Goal: Task Accomplishment & Management: Complete application form

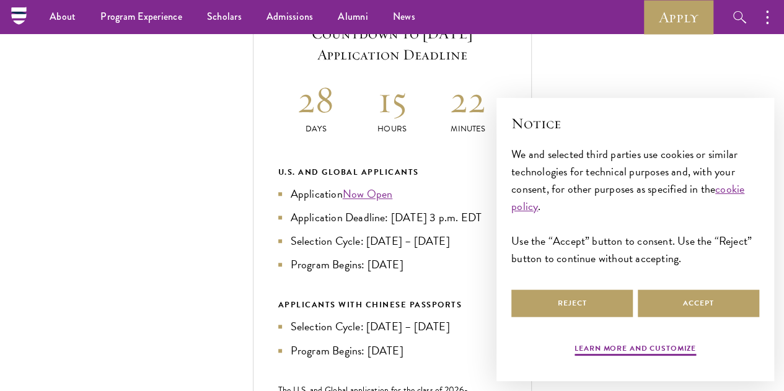
scroll to position [490, 0]
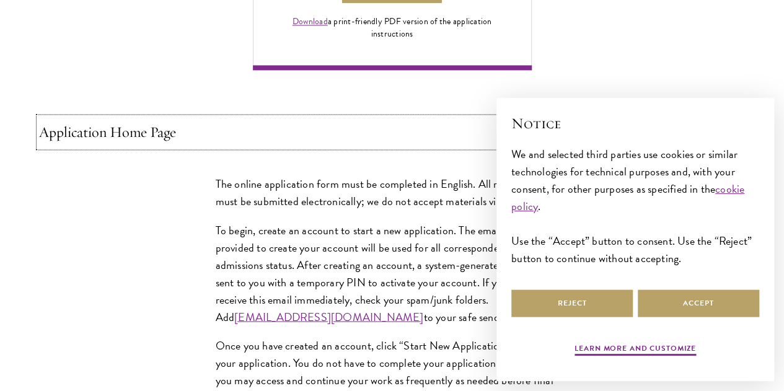
scroll to position [986, 0]
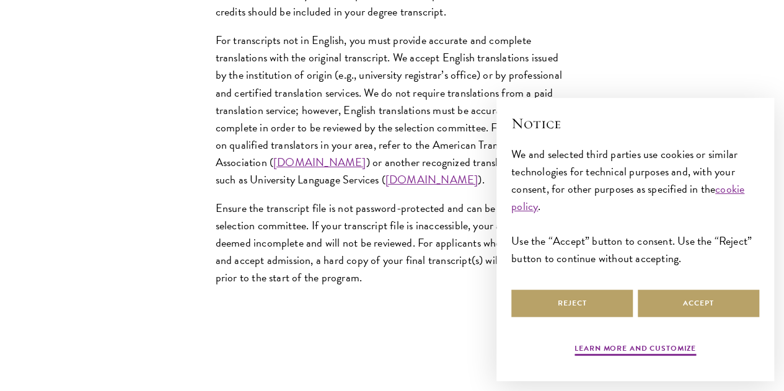
scroll to position [2180, 0]
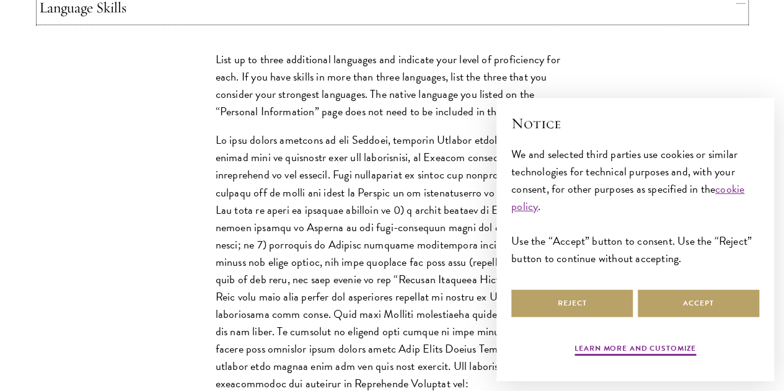
scroll to position [1312, 0]
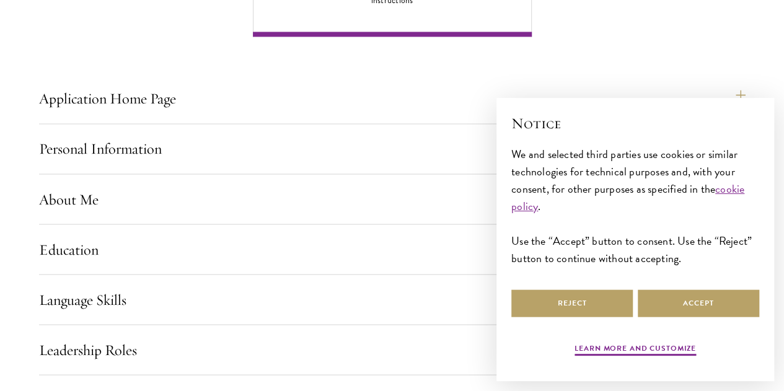
scroll to position [1126, 0]
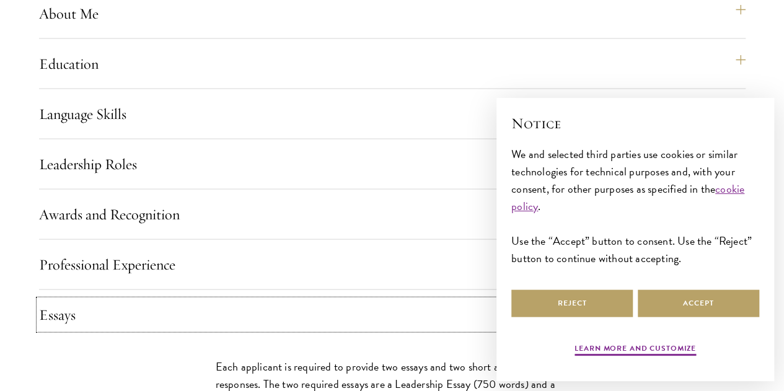
scroll to position [1188, 0]
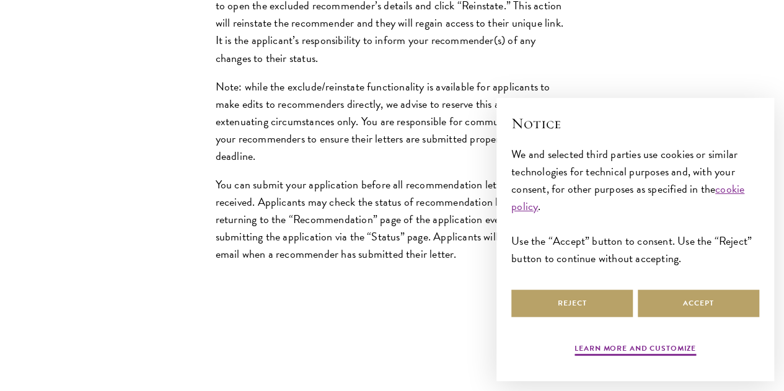
scroll to position [2056, 0]
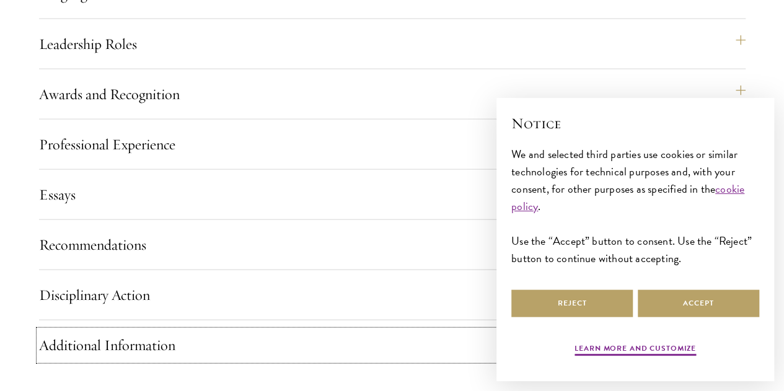
scroll to position [1312, 0]
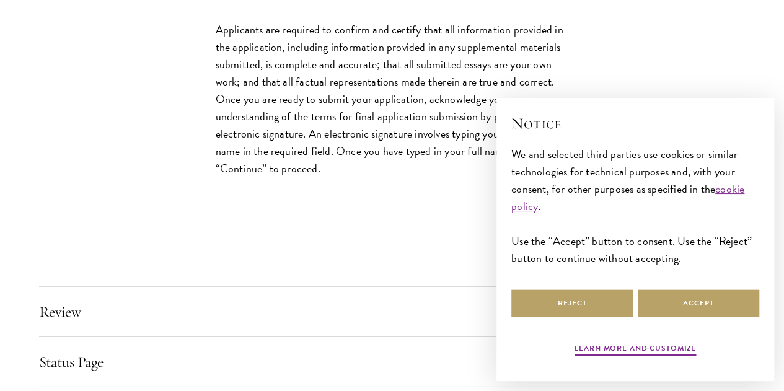
scroll to position [1746, 0]
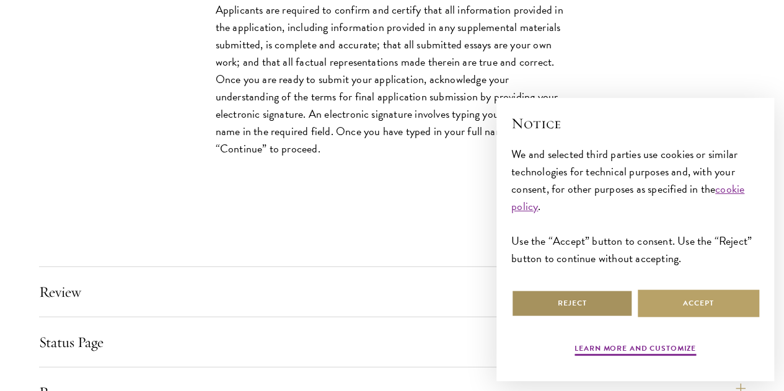
click at [603, 295] on button "Reject" at bounding box center [571, 303] width 121 height 28
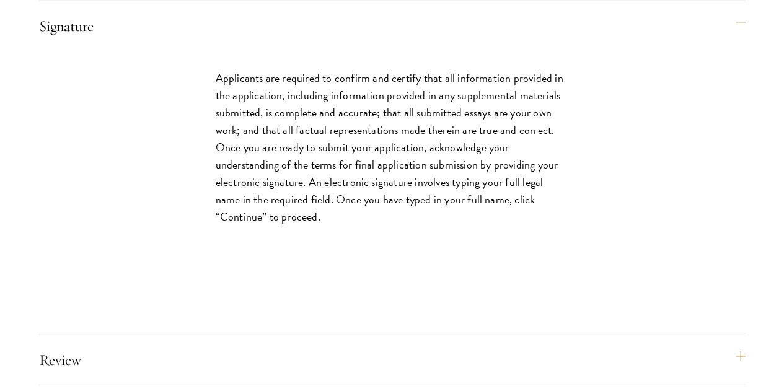
scroll to position [1622, 0]
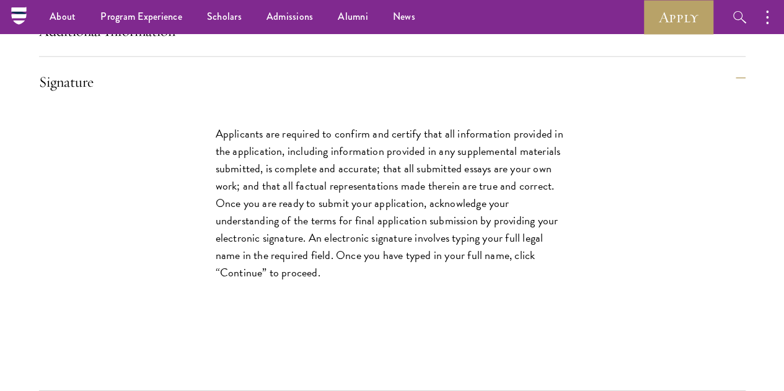
radio input "false"
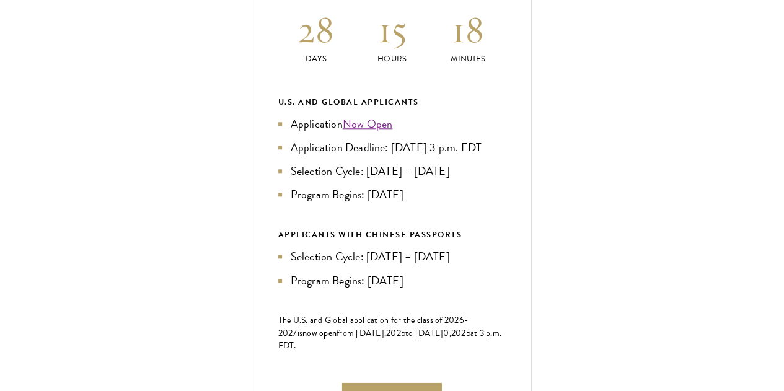
scroll to position [562, 0]
click at [506, 156] on li "Application Deadline: [DATE] 3 p.m. EDT" at bounding box center [392, 146] width 228 height 17
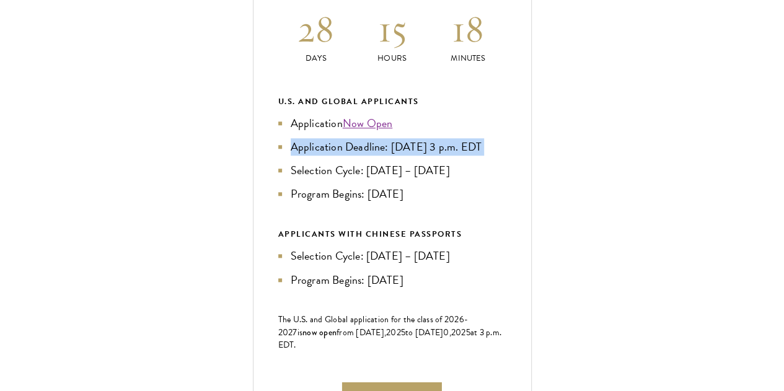
click at [506, 156] on li "Application Deadline: [DATE] 3 p.m. EDT" at bounding box center [392, 146] width 228 height 17
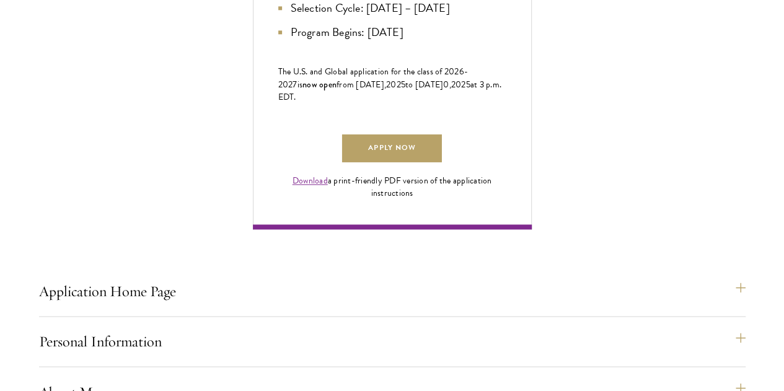
scroll to position [871, 0]
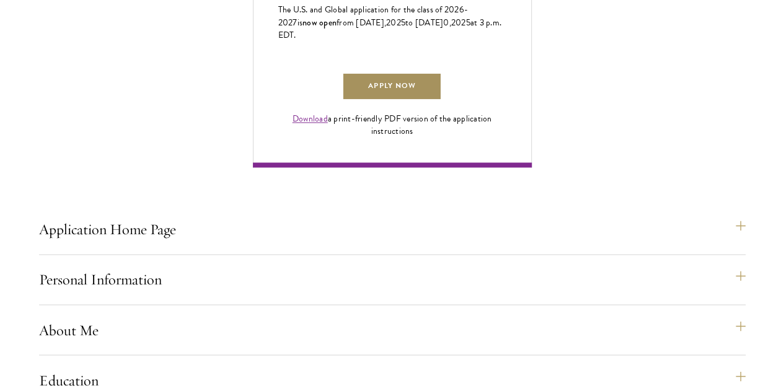
click at [441, 100] on link "Apply Now" at bounding box center [391, 87] width 99 height 28
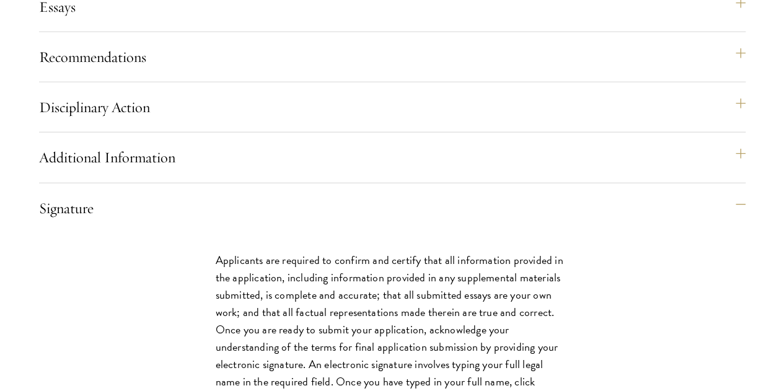
scroll to position [1496, 0]
